Goal: Task Accomplishment & Management: Complete application form

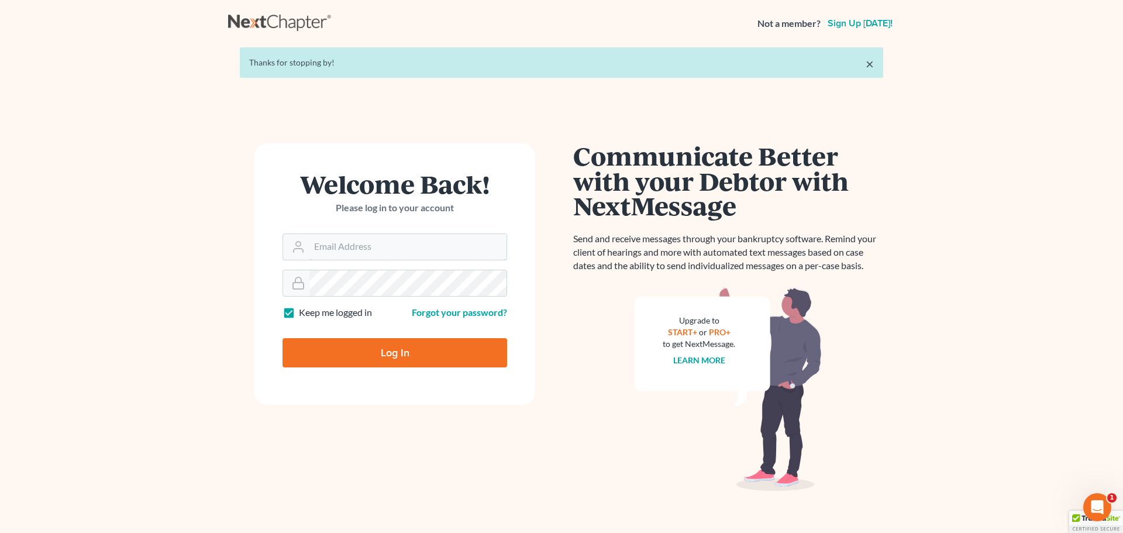
type input "tina@farmerwright.com"
click at [385, 352] on input "Log In" at bounding box center [395, 352] width 225 height 29
type input "Thinking..."
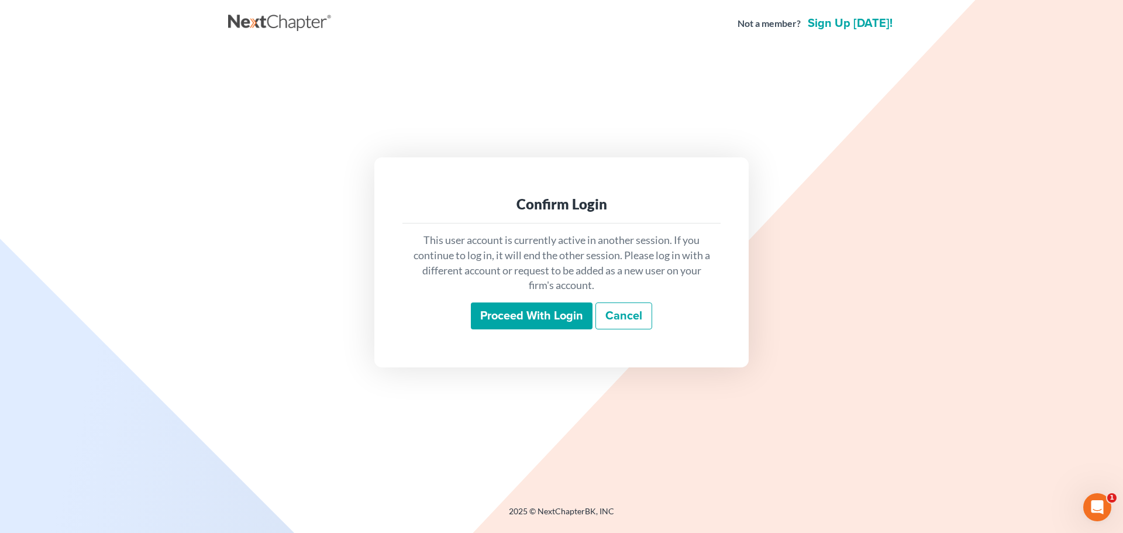
click at [552, 314] on input "Proceed with login" at bounding box center [532, 315] width 122 height 27
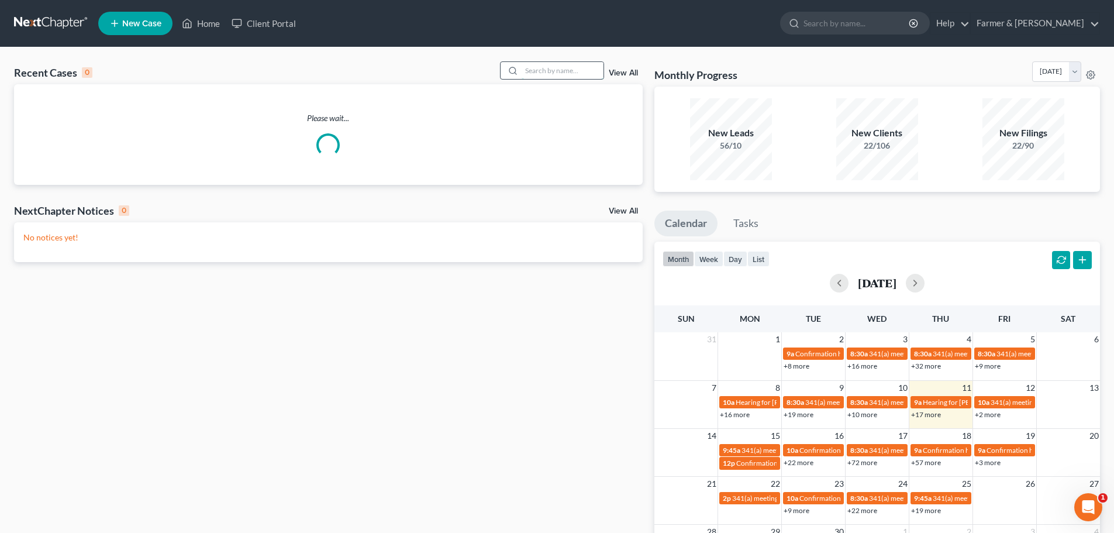
click at [541, 71] on input "search" at bounding box center [563, 70] width 82 height 17
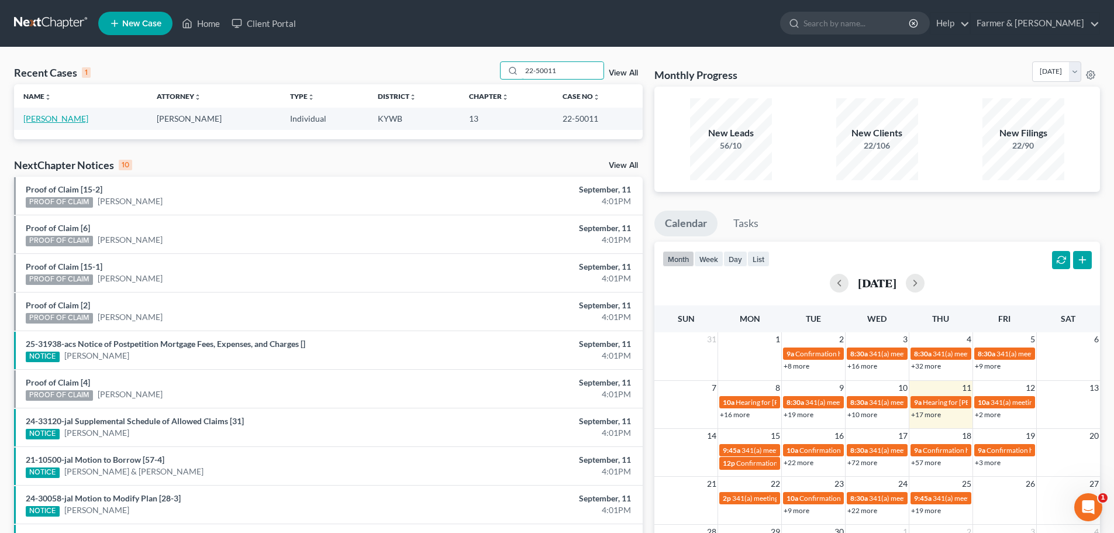
type input "22-50011"
click at [46, 118] on link "[PERSON_NAME]" at bounding box center [55, 118] width 65 height 10
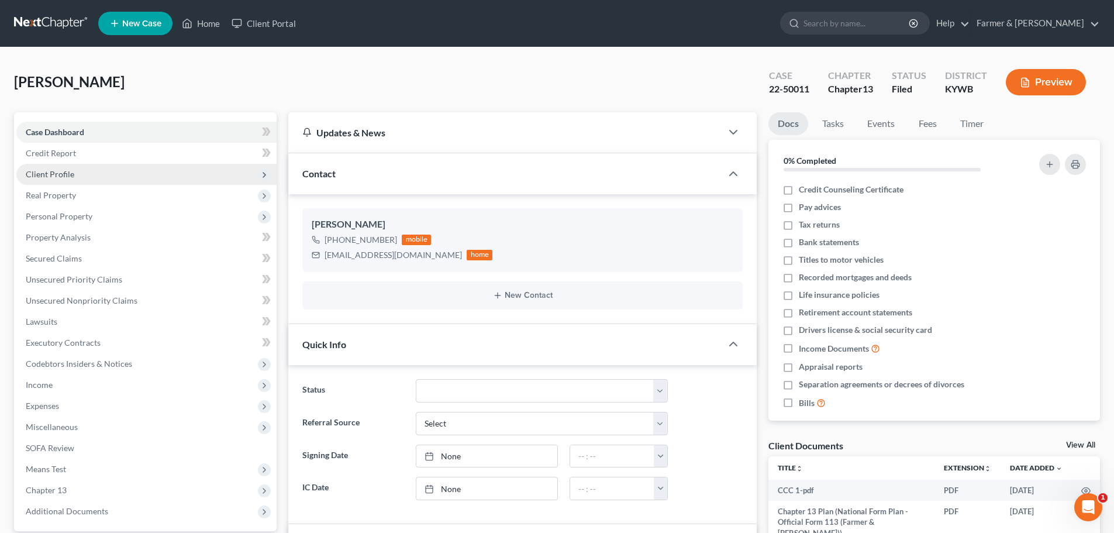
click at [58, 173] on span "Client Profile" at bounding box center [50, 174] width 49 height 10
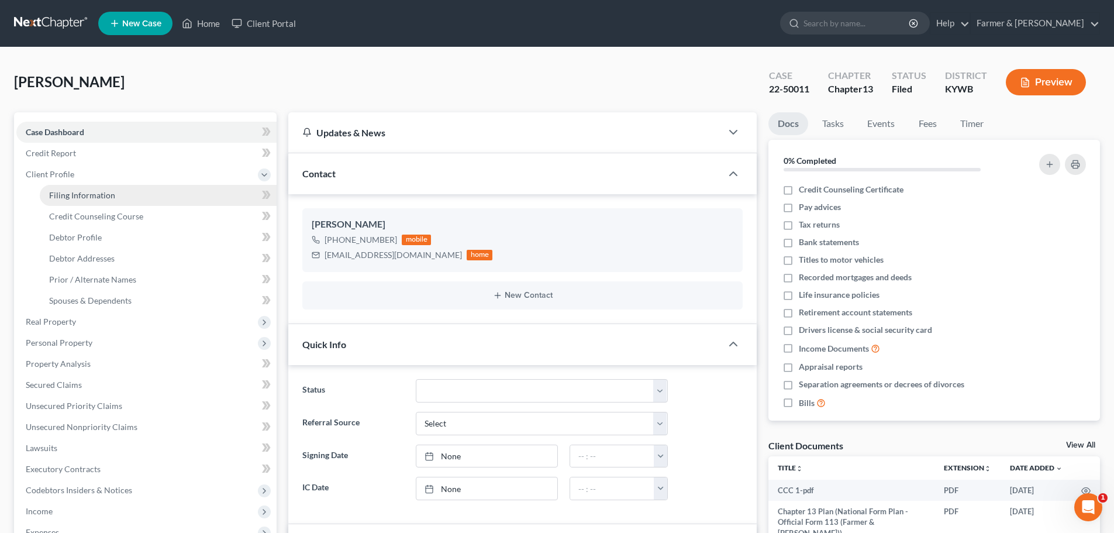
click at [100, 197] on span "Filing Information" at bounding box center [82, 195] width 66 height 10
select select "1"
select select "0"
select select "3"
